Goal: Task Accomplishment & Management: Manage account settings

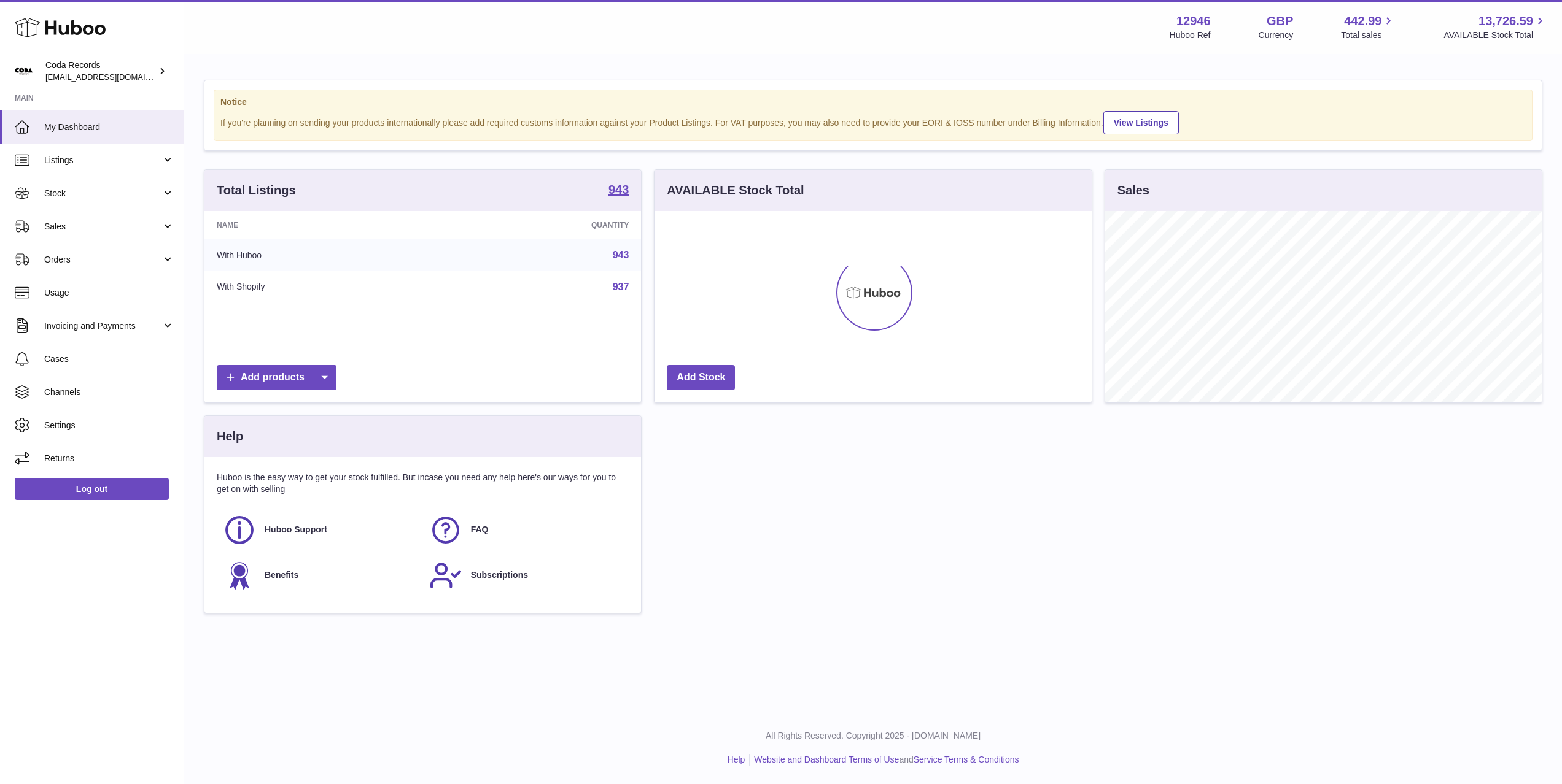
scroll to position [191, 437]
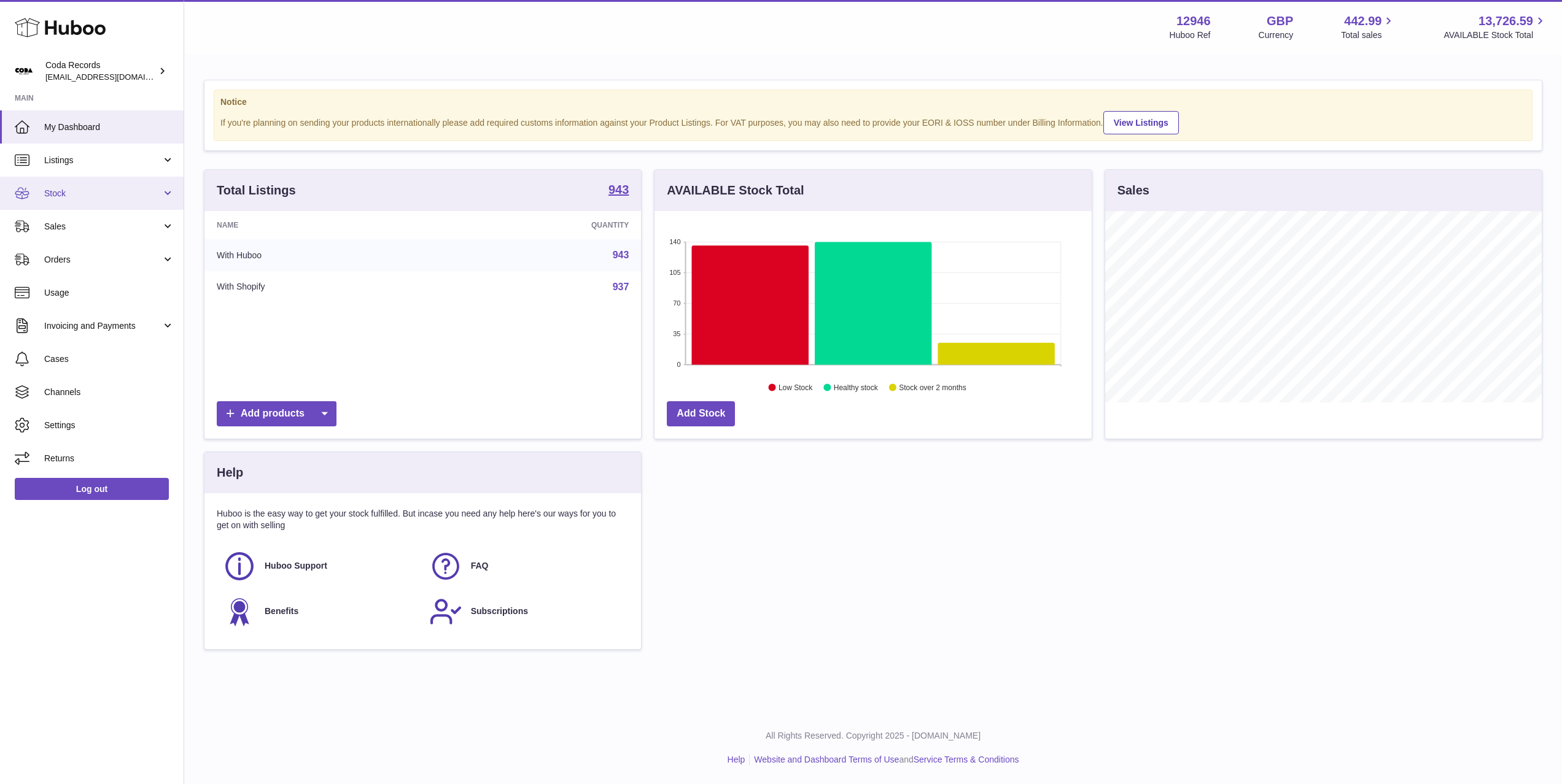
click at [111, 197] on span "Stock" at bounding box center [102, 194] width 117 height 12
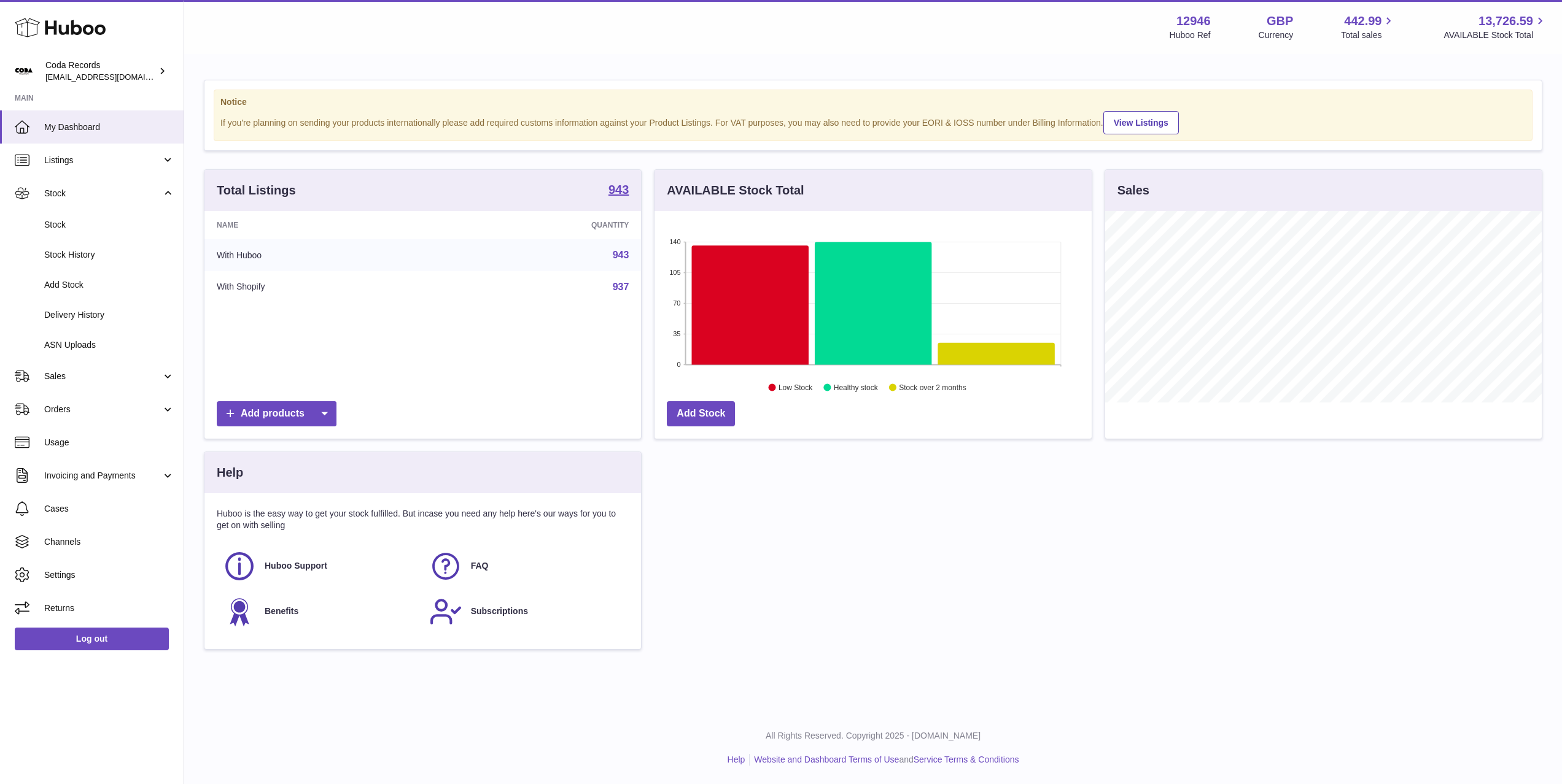
drag, startPoint x: 114, startPoint y: 314, endPoint x: 264, endPoint y: 259, distance: 159.8
click at [114, 314] on span "Delivery History" at bounding box center [109, 315] width 130 height 12
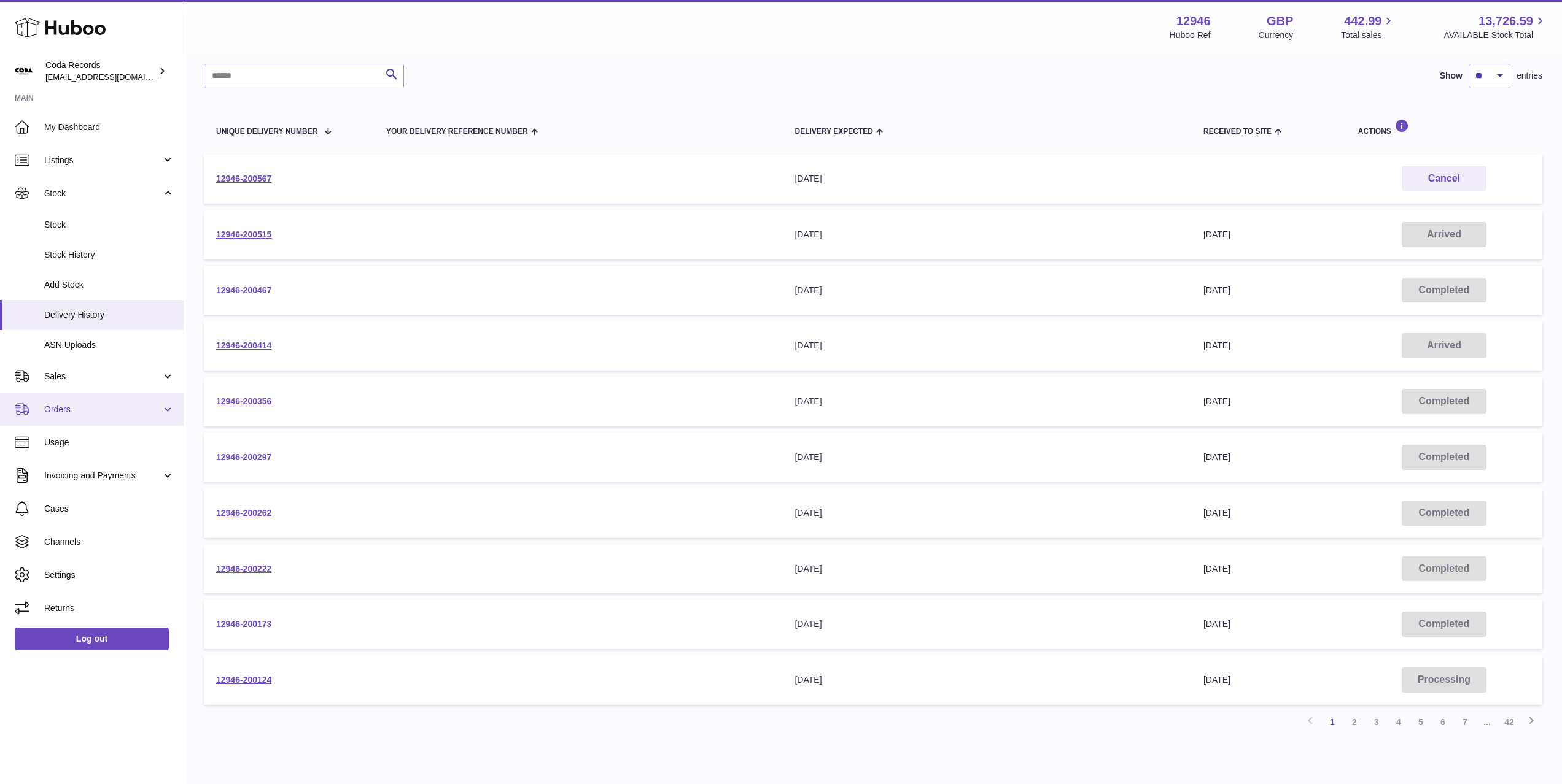
scroll to position [103, 0]
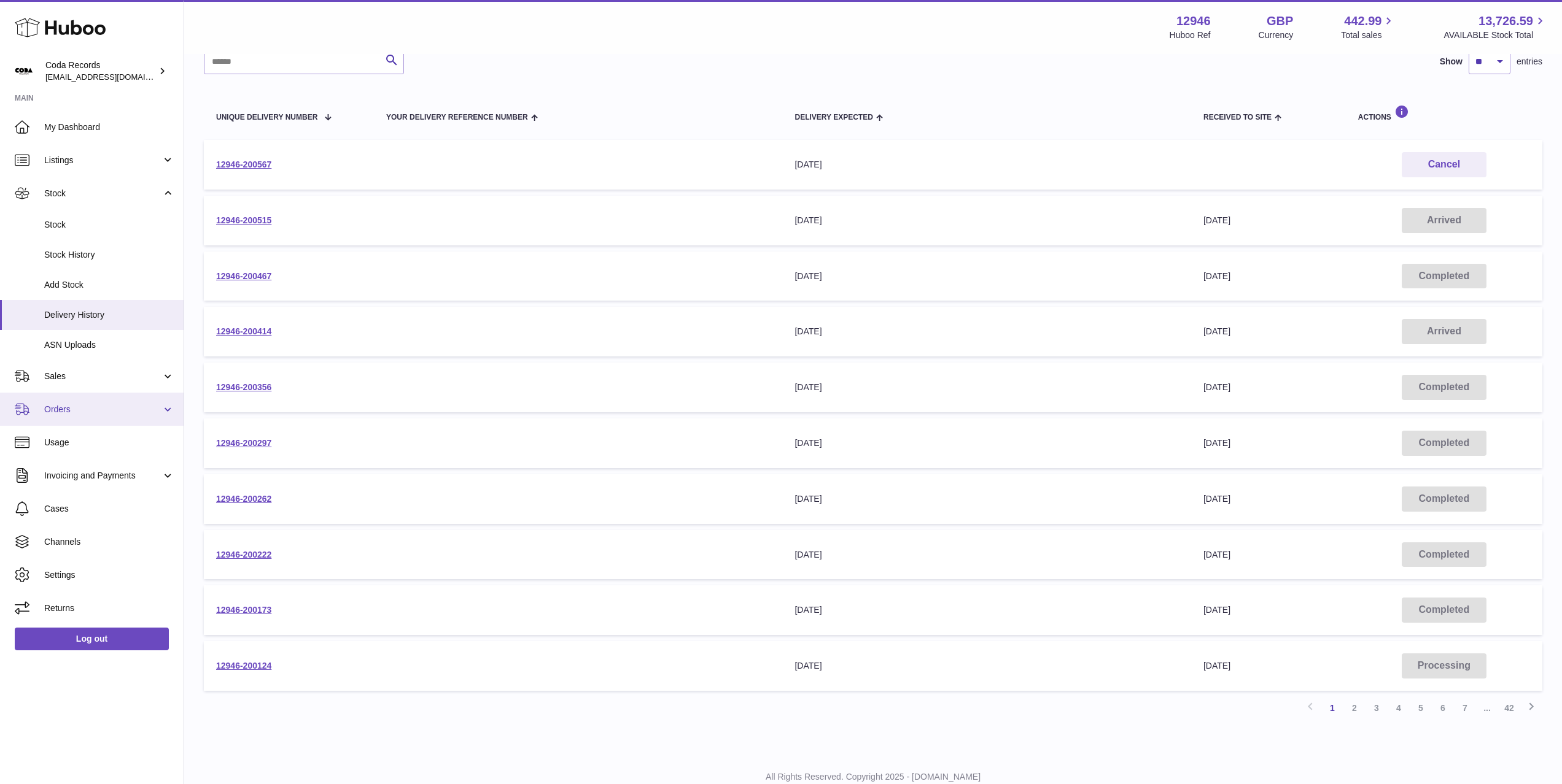
click at [86, 410] on span "Orders" at bounding box center [102, 410] width 117 height 12
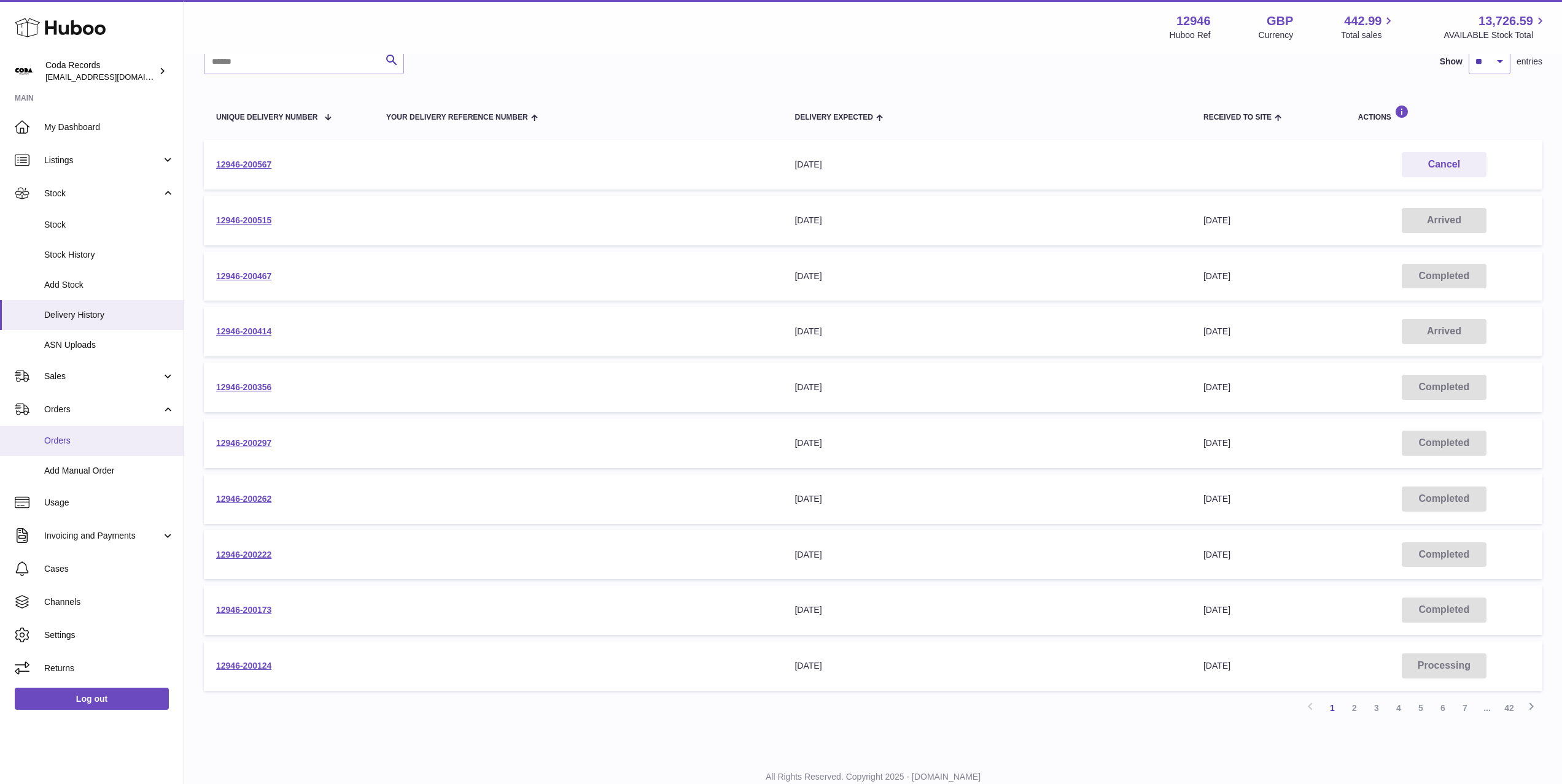
click at [90, 431] on link "Orders" at bounding box center [92, 441] width 184 height 30
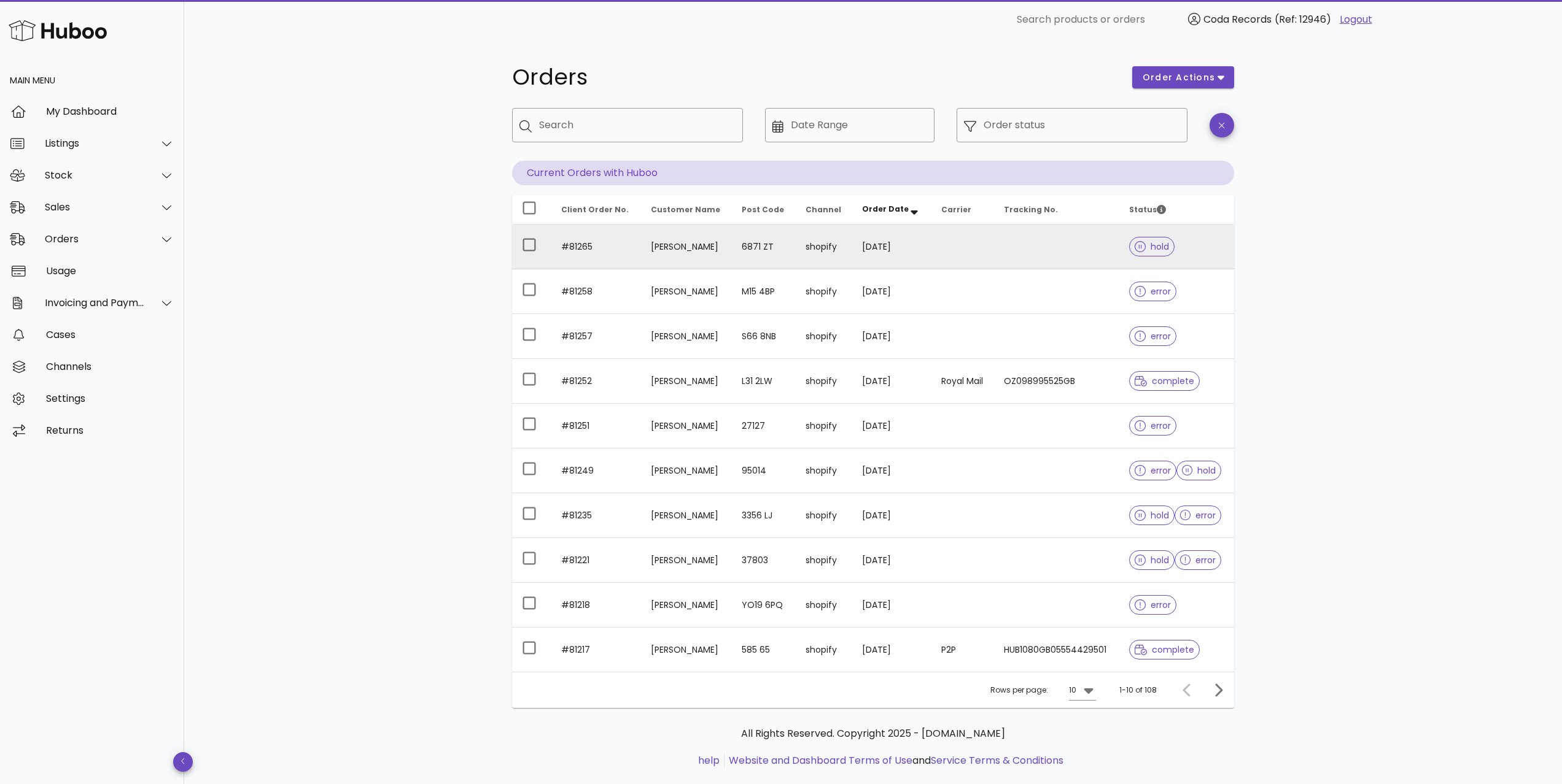
click at [685, 245] on td "Niels Stunnenberg" at bounding box center [686, 247] width 91 height 45
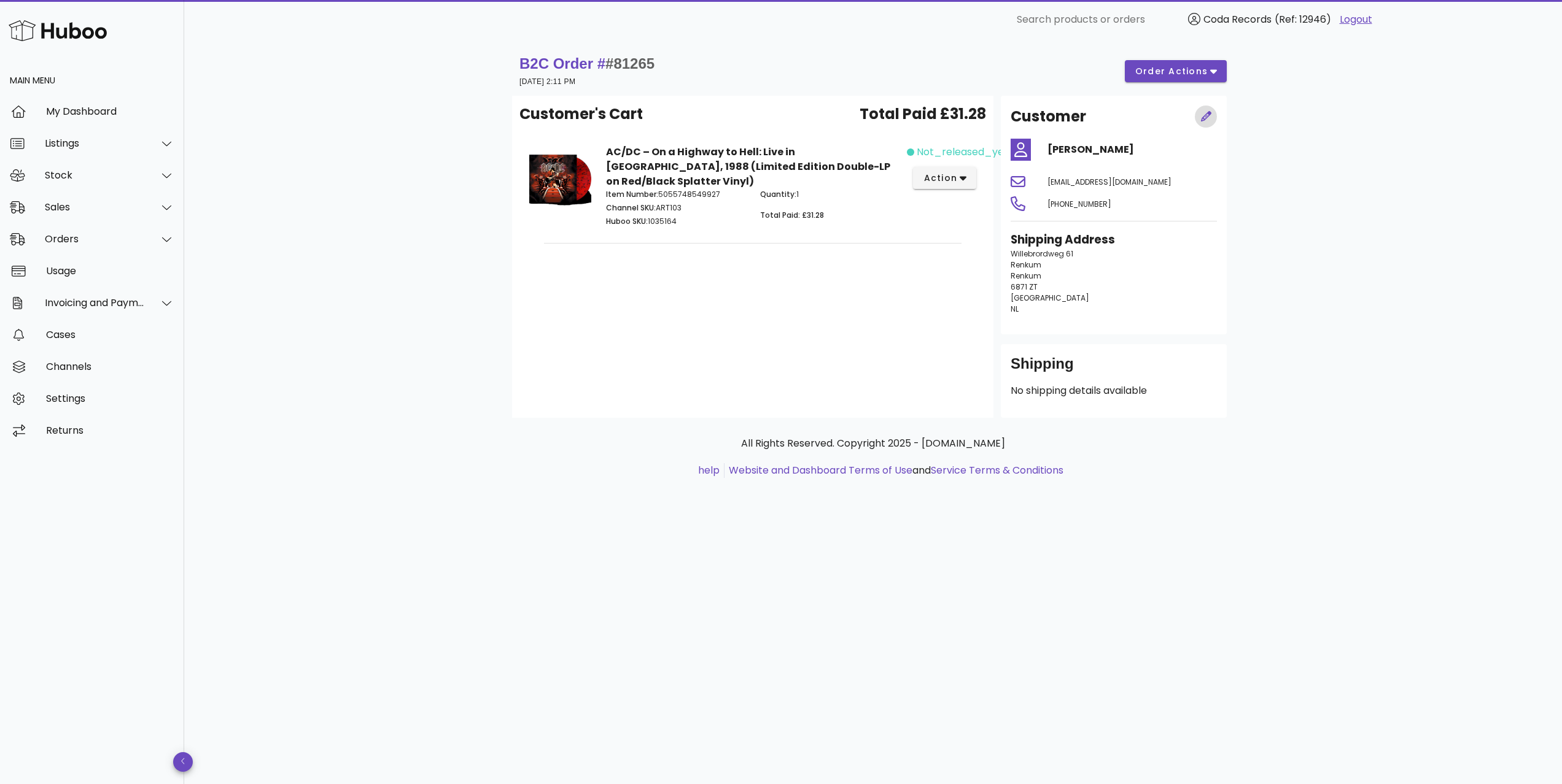
click at [1212, 117] on span "button" at bounding box center [1206, 117] width 22 height 13
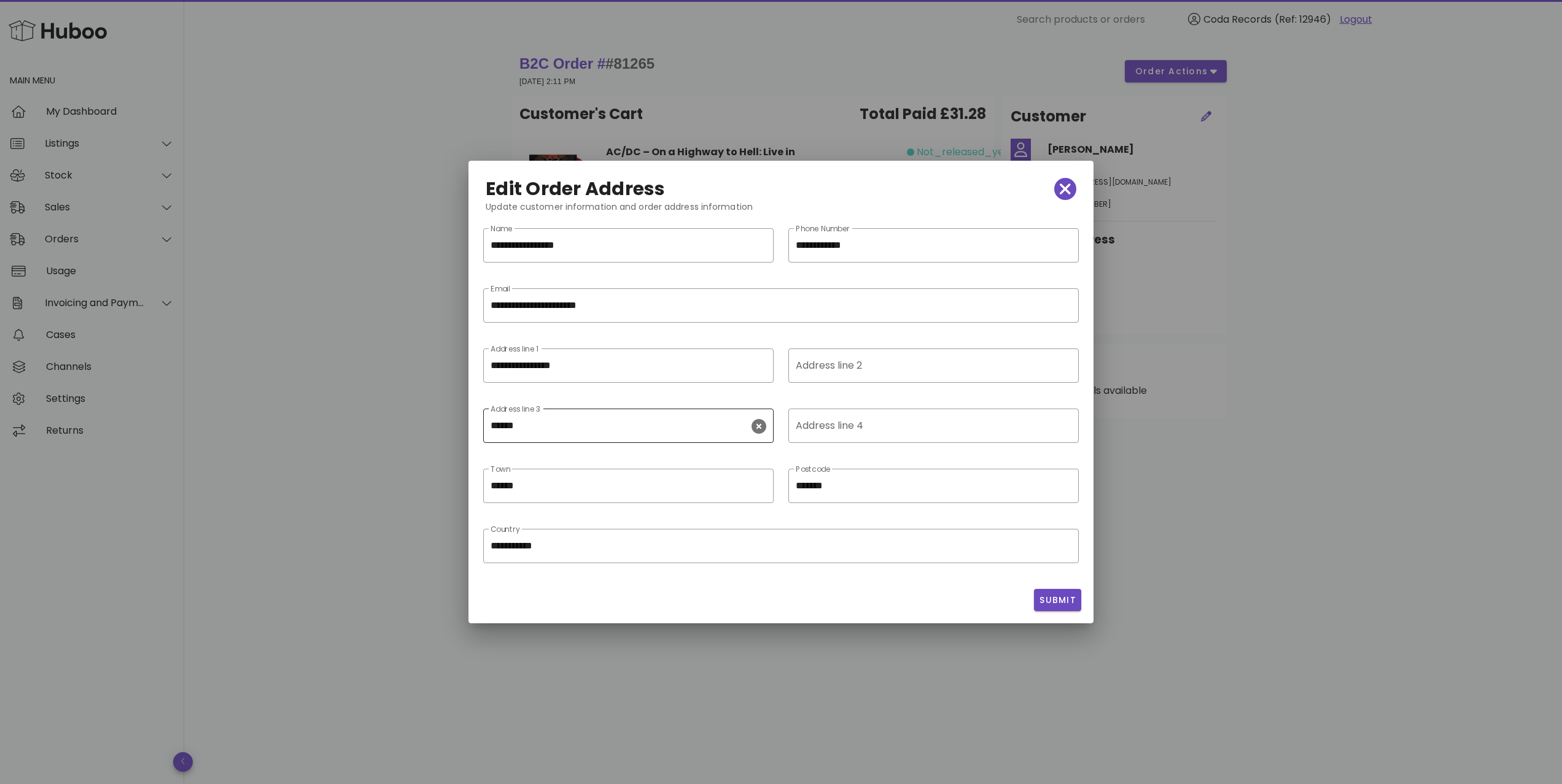
click at [760, 428] on icon "clear icon" at bounding box center [759, 427] width 15 height 15
click at [1048, 592] on button "Submit" at bounding box center [1057, 600] width 47 height 22
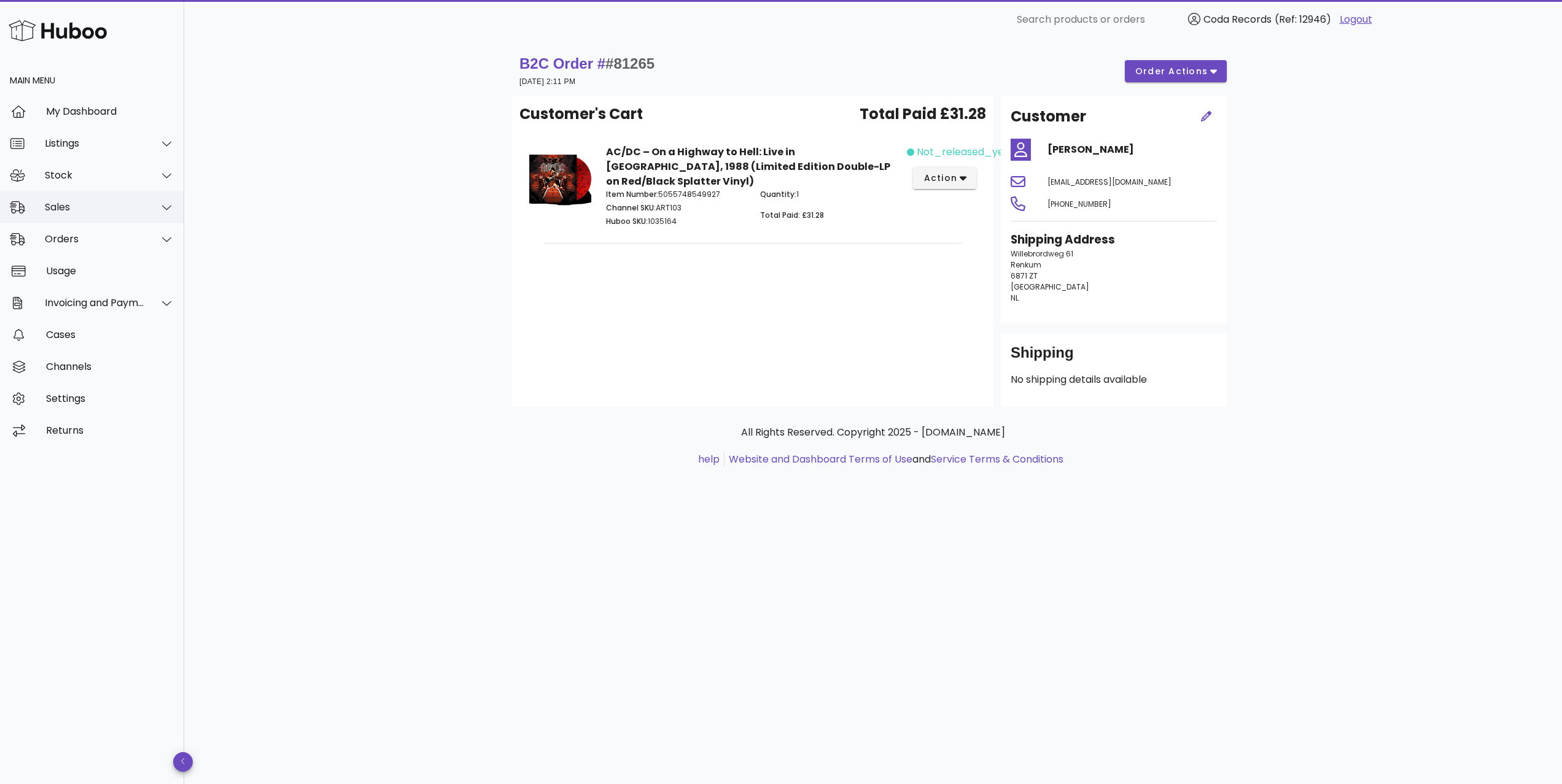
click at [101, 204] on div "Sales" at bounding box center [95, 207] width 100 height 12
drag, startPoint x: 105, startPoint y: 244, endPoint x: 123, endPoint y: 242, distance: 18.1
click at [105, 244] on div "Sales" at bounding box center [109, 238] width 130 height 26
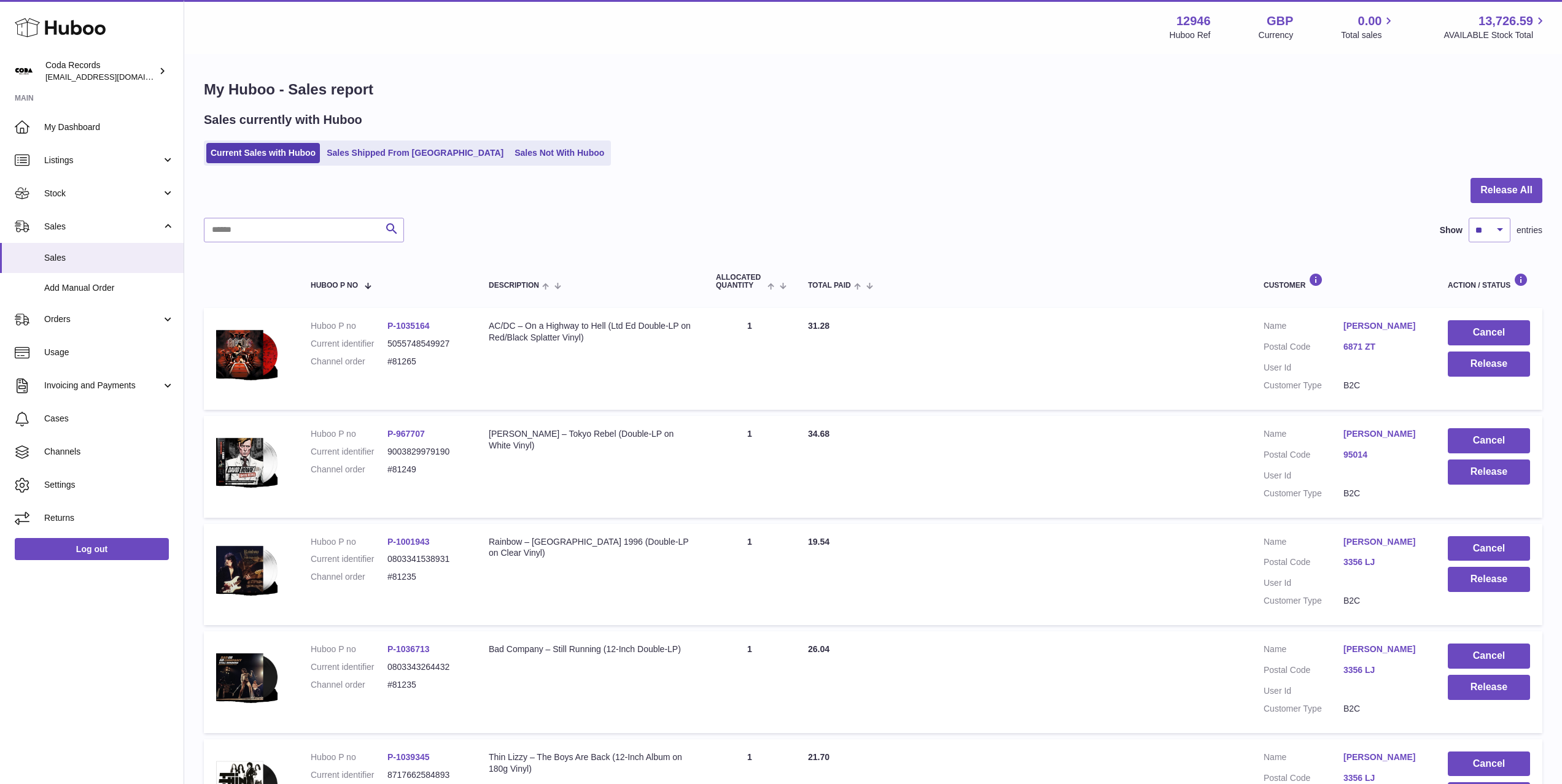
click at [1379, 327] on link "Niels Stunnenberg" at bounding box center [1383, 327] width 80 height 12
click at [1142, 360] on div at bounding box center [781, 392] width 1562 height 784
click at [1469, 362] on button "Release" at bounding box center [1489, 365] width 82 height 25
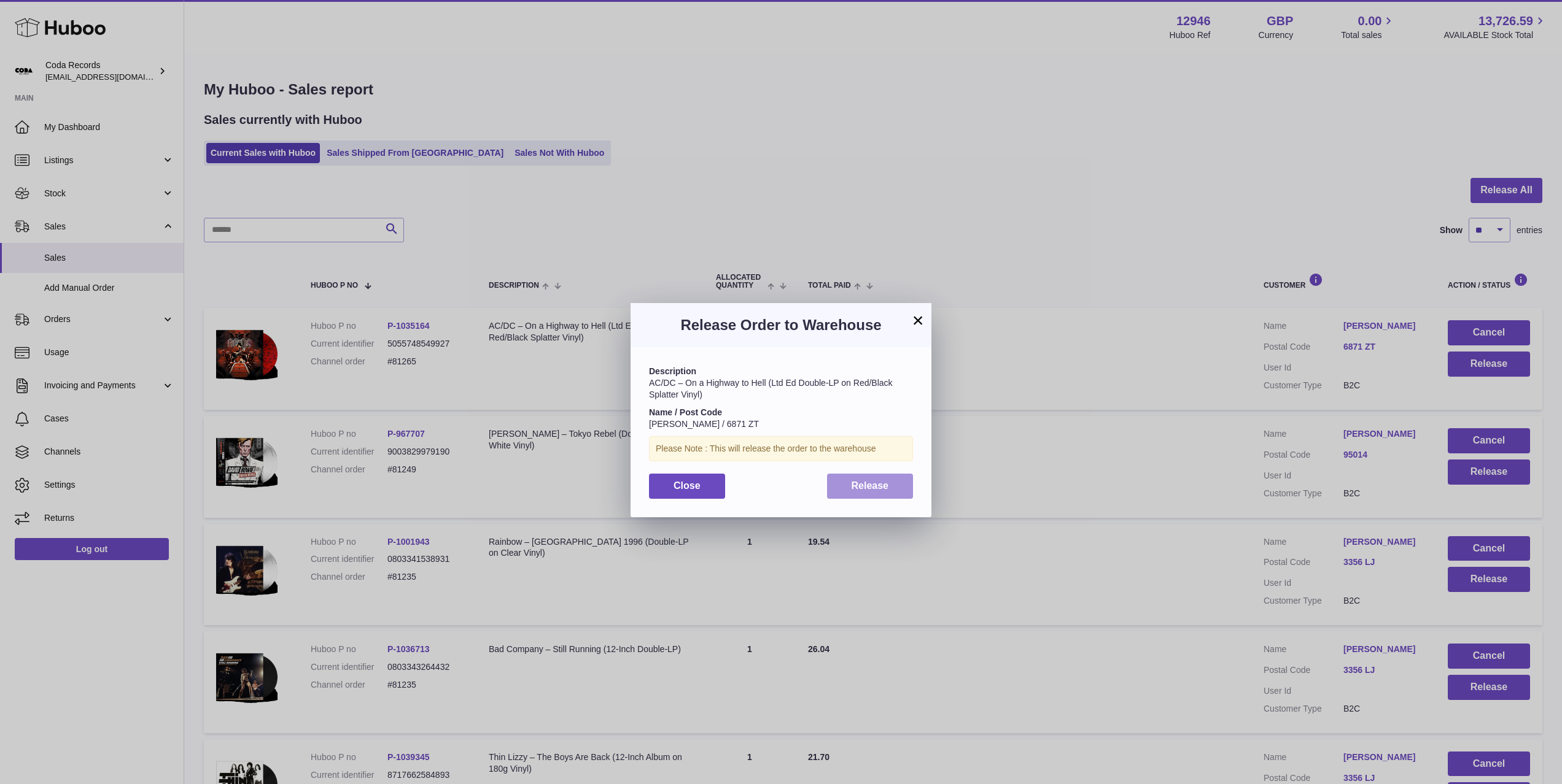
click at [853, 482] on span "Release" at bounding box center [870, 486] width 37 height 10
